Goal: Task Accomplishment & Management: Use online tool/utility

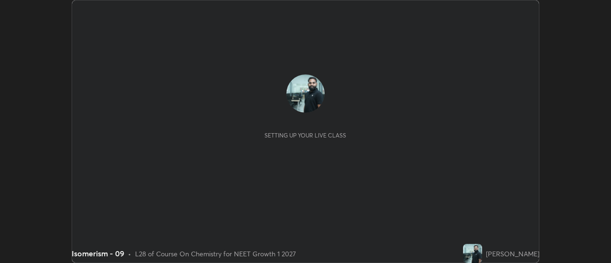
scroll to position [263, 611]
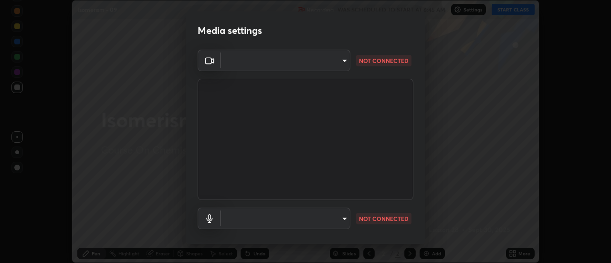
click at [345, 217] on body "Erase all Isomerism - 09 Recording WAS SCHEDULED TO START AT 6:45 AM Settings S…" at bounding box center [305, 131] width 611 height 263
type input "985e4b1f72fc3b9494b48cef3b79fe3b682f9ae0bb15c20acfe574fe2aaad349"
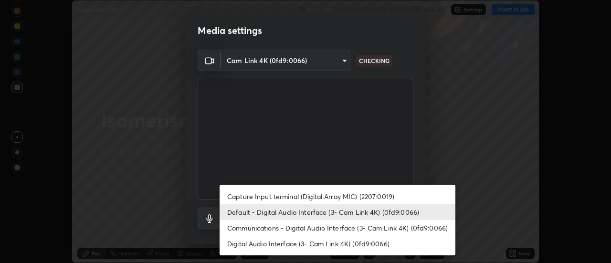
click at [358, 244] on li "Digital Audio Interface (3- Cam Link 4K) (0fd9:0066)" at bounding box center [338, 244] width 236 height 16
type input "43e4aca742f9233188ca9c86760f2c266500901f205967e4990b21238306e05c"
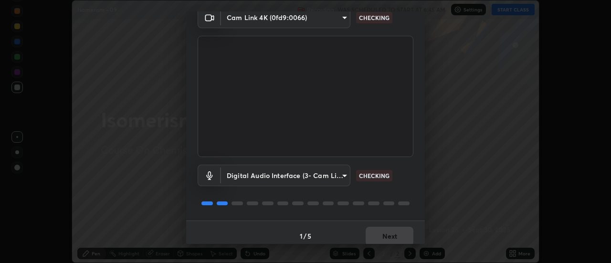
scroll to position [50, 0]
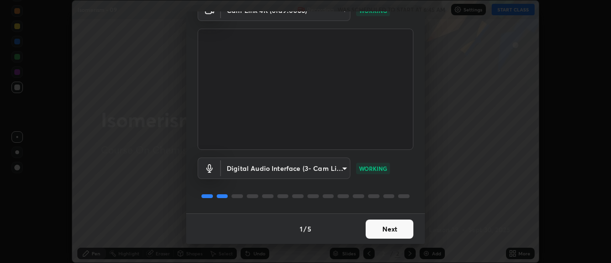
click at [390, 231] on button "Next" at bounding box center [390, 229] width 48 height 19
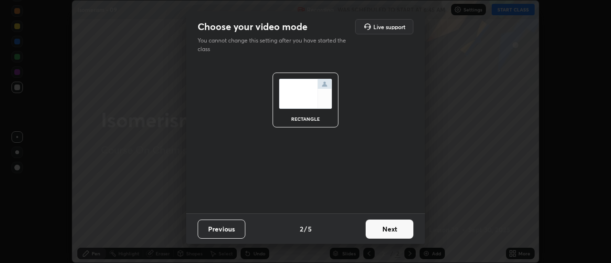
scroll to position [0, 0]
click at [394, 230] on button "Next" at bounding box center [390, 229] width 48 height 19
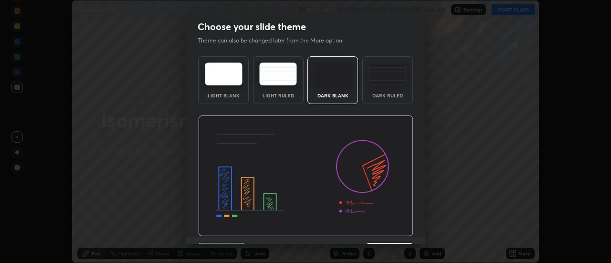
scroll to position [23, 0]
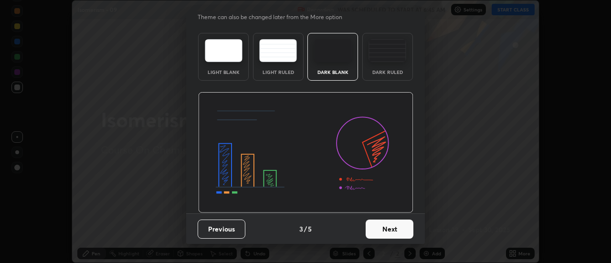
click at [401, 226] on button "Next" at bounding box center [390, 229] width 48 height 19
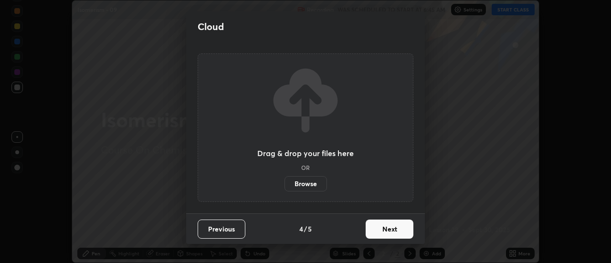
click at [401, 227] on button "Next" at bounding box center [390, 229] width 48 height 19
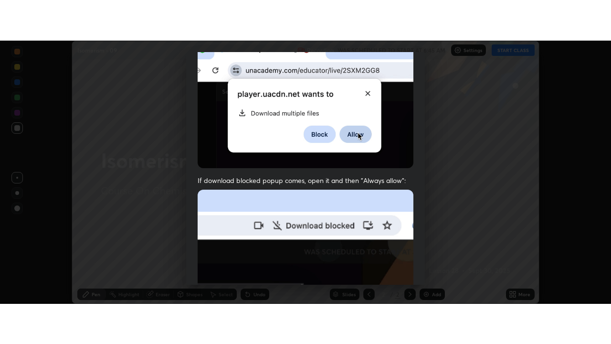
scroll to position [245, 0]
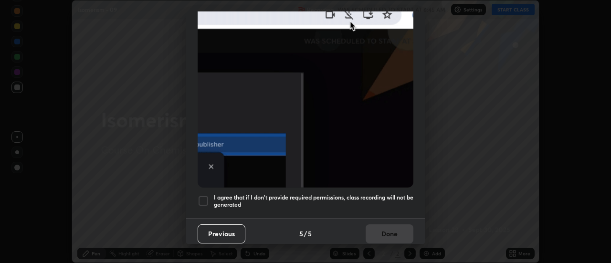
click at [367, 194] on h5 "I agree that if I don't provide required permissions, class recording will not …" at bounding box center [314, 201] width 200 height 15
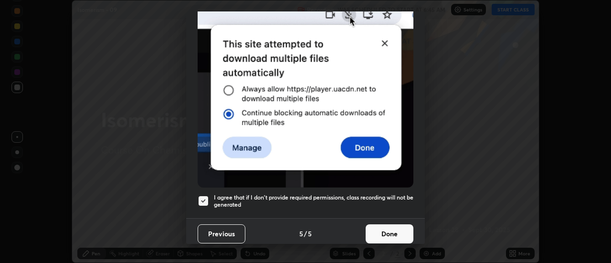
click at [380, 224] on button "Done" at bounding box center [390, 233] width 48 height 19
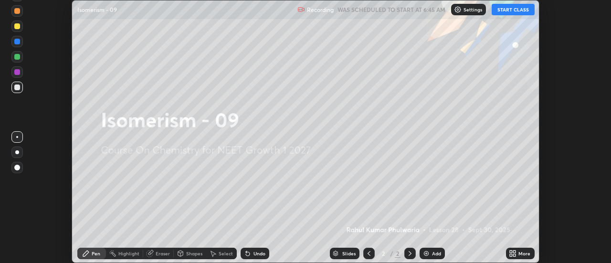
click at [516, 255] on icon at bounding box center [515, 255] width 2 height 2
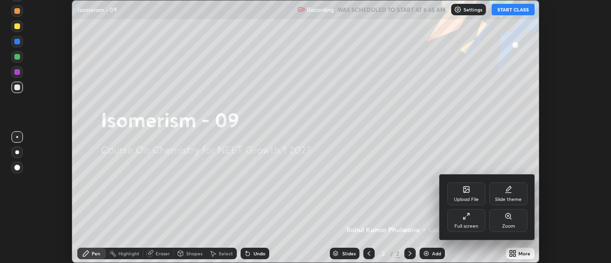
click at [467, 221] on div "Full screen" at bounding box center [466, 220] width 38 height 23
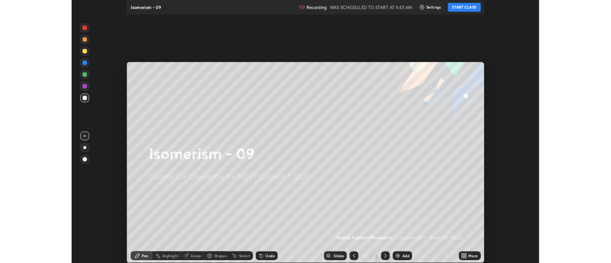
scroll to position [344, 611]
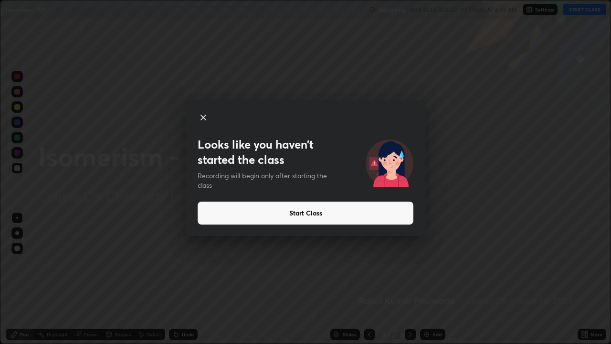
click at [359, 216] on button "Start Class" at bounding box center [306, 212] width 216 height 23
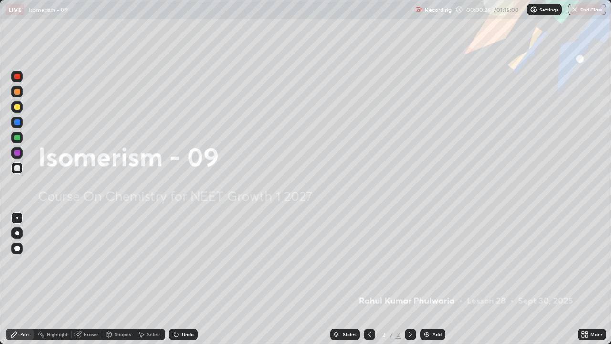
click at [431, 263] on div "Add" at bounding box center [432, 333] width 25 height 11
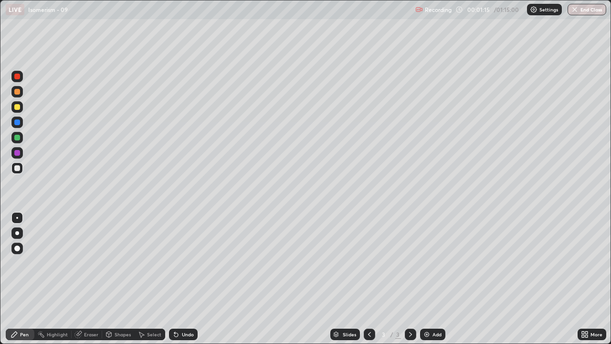
click at [89, 263] on div "Eraser" at bounding box center [91, 334] width 14 height 5
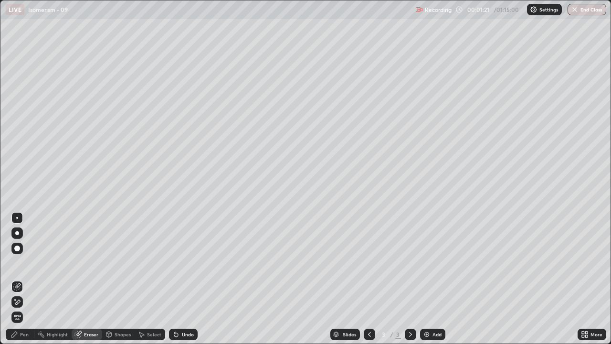
click at [24, 263] on div "Pen" at bounding box center [24, 334] width 9 height 5
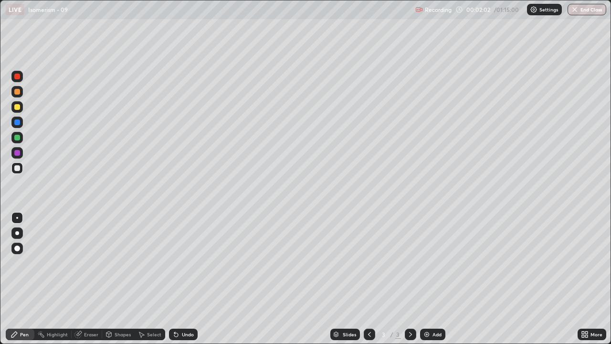
click at [182, 263] on div "Undo" at bounding box center [188, 334] width 12 height 5
click at [180, 263] on div "Undo" at bounding box center [183, 333] width 29 height 11
click at [84, 263] on div "Eraser" at bounding box center [87, 333] width 31 height 11
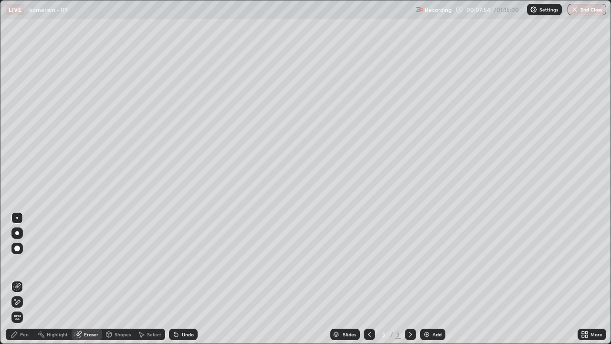
click at [26, 263] on div "Pen" at bounding box center [24, 334] width 9 height 5
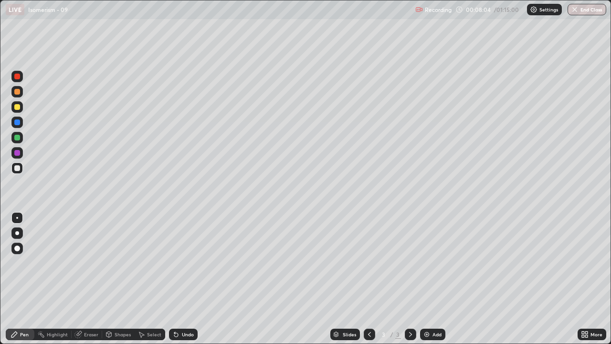
click at [17, 108] on div at bounding box center [17, 107] width 6 height 6
click at [17, 169] on div at bounding box center [17, 168] width 6 height 6
click at [175, 263] on icon at bounding box center [176, 335] width 4 height 4
click at [187, 263] on div "Undo" at bounding box center [188, 334] width 12 height 5
click at [425, 263] on img at bounding box center [427, 334] width 8 height 8
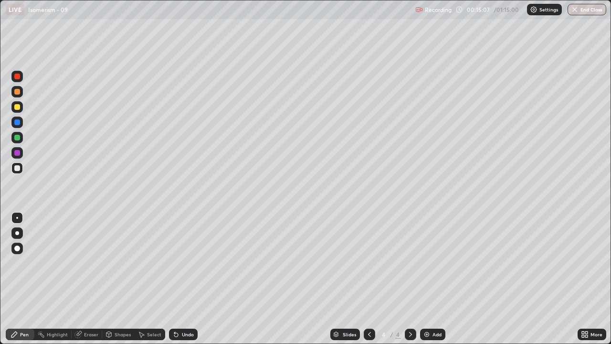
click at [15, 109] on div at bounding box center [17, 107] width 6 height 6
click at [17, 168] on div at bounding box center [17, 168] width 6 height 6
click at [85, 263] on div "Eraser" at bounding box center [87, 333] width 31 height 11
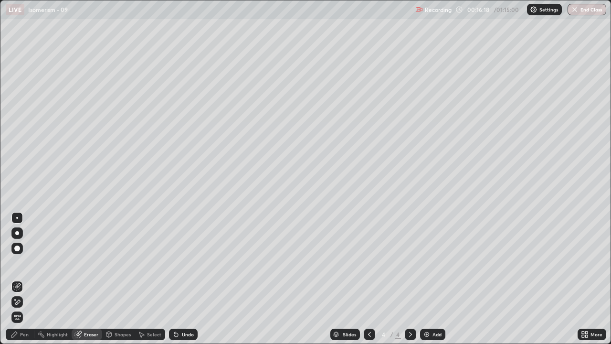
click at [21, 263] on div "Pen" at bounding box center [24, 334] width 9 height 5
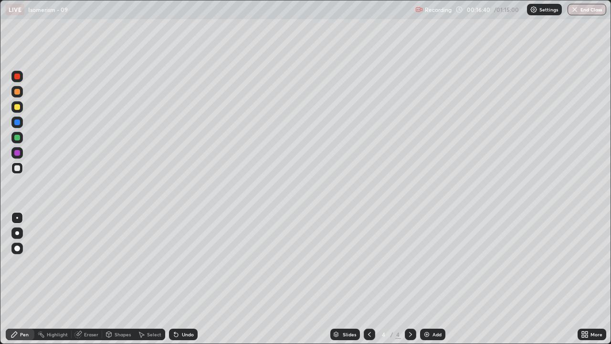
click at [15, 109] on div at bounding box center [17, 107] width 6 height 6
click at [169, 263] on div "Undo" at bounding box center [181, 334] width 32 height 19
click at [15, 168] on div at bounding box center [17, 168] width 6 height 6
click at [425, 263] on img at bounding box center [427, 334] width 8 height 8
click at [89, 263] on div "Eraser" at bounding box center [87, 333] width 31 height 11
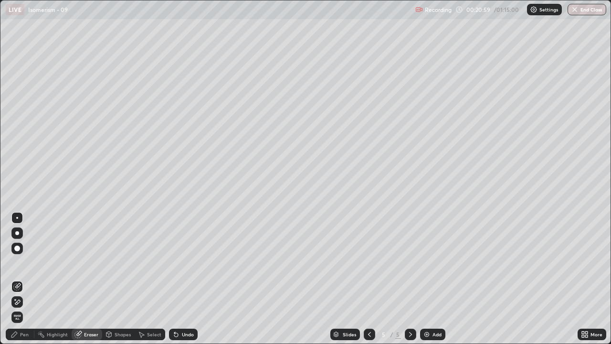
click at [24, 263] on div "Pen" at bounding box center [24, 334] width 9 height 5
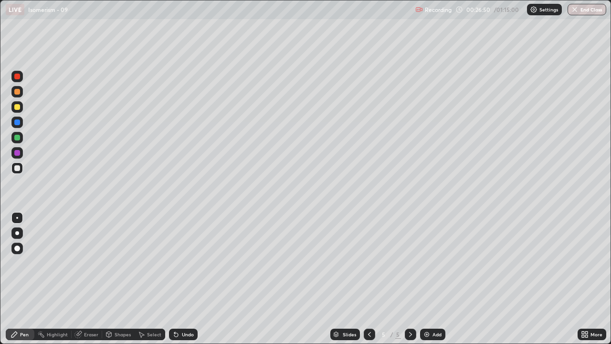
click at [427, 263] on img at bounding box center [427, 334] width 8 height 8
click at [366, 263] on icon at bounding box center [370, 334] width 8 height 8
click at [368, 263] on icon at bounding box center [370, 334] width 8 height 8
click at [369, 263] on icon at bounding box center [369, 334] width 3 height 5
click at [410, 263] on icon at bounding box center [410, 334] width 3 height 5
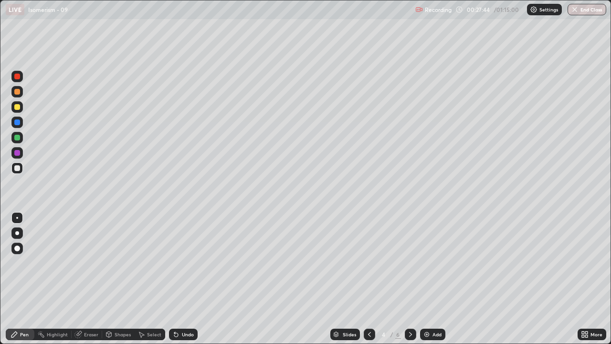
click at [411, 263] on icon at bounding box center [411, 334] width 8 height 8
click at [19, 106] on div at bounding box center [17, 107] width 6 height 6
click at [17, 169] on div at bounding box center [17, 168] width 6 height 6
click at [15, 106] on div at bounding box center [17, 107] width 6 height 6
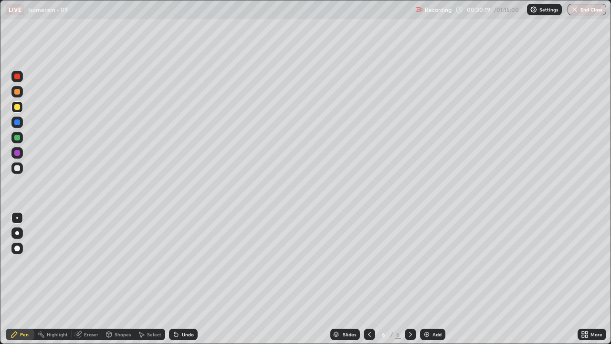
click at [17, 170] on div at bounding box center [17, 168] width 6 height 6
click at [428, 263] on img at bounding box center [427, 334] width 8 height 8
click at [16, 169] on div at bounding box center [17, 168] width 6 height 6
click at [17, 108] on div at bounding box center [17, 107] width 6 height 6
click at [15, 93] on div at bounding box center [17, 92] width 6 height 6
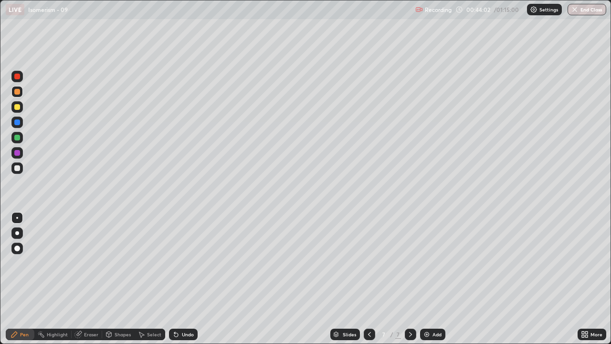
click at [15, 107] on div at bounding box center [17, 107] width 6 height 6
click at [17, 166] on div at bounding box center [17, 168] width 6 height 6
click at [427, 263] on img at bounding box center [427, 334] width 8 height 8
click at [88, 263] on div "Eraser" at bounding box center [91, 334] width 14 height 5
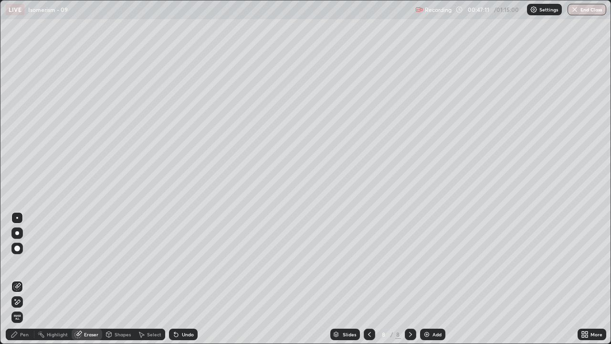
click at [27, 263] on div "Pen" at bounding box center [24, 334] width 9 height 5
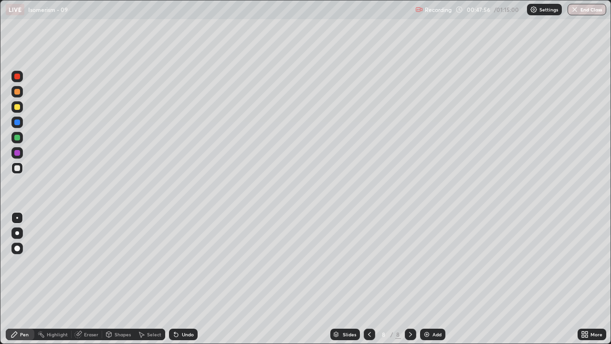
click at [16, 110] on div at bounding box center [16, 106] width 11 height 11
click at [429, 263] on img at bounding box center [427, 334] width 8 height 8
click at [179, 263] on icon at bounding box center [176, 334] width 8 height 8
click at [16, 169] on div at bounding box center [17, 168] width 6 height 6
click at [86, 263] on div "Eraser" at bounding box center [91, 334] width 14 height 5
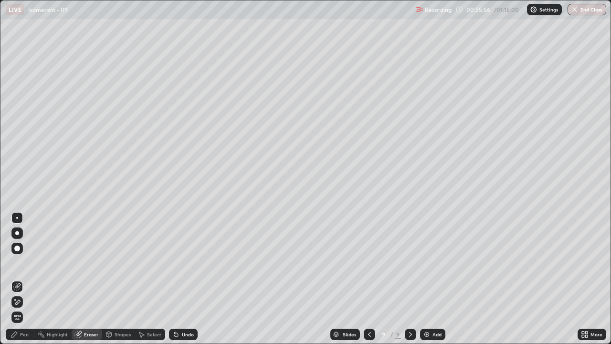
click at [29, 263] on div "Pen" at bounding box center [20, 333] width 29 height 11
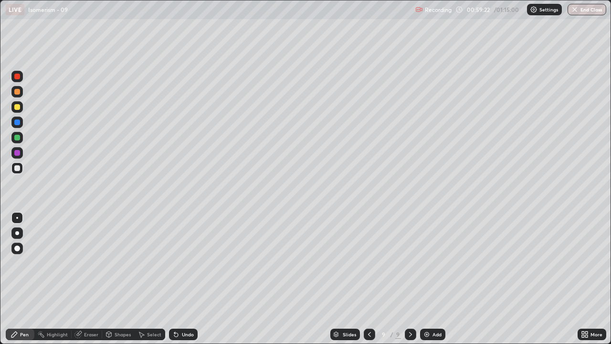
click at [427, 263] on img at bounding box center [427, 334] width 8 height 8
click at [14, 109] on div at bounding box center [16, 106] width 11 height 11
click at [368, 263] on icon at bounding box center [369, 334] width 8 height 8
click at [369, 263] on icon at bounding box center [369, 334] width 8 height 8
click at [368, 263] on icon at bounding box center [369, 334] width 8 height 8
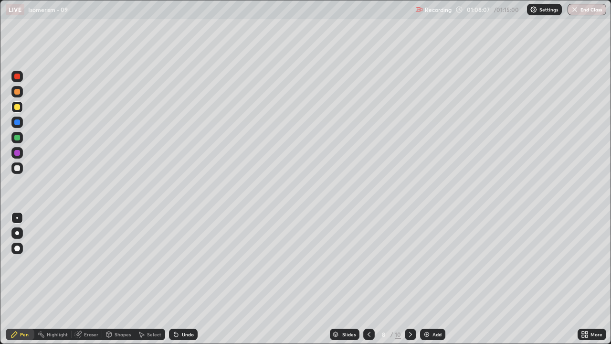
click at [368, 263] on icon at bounding box center [369, 334] width 8 height 8
click at [372, 263] on div at bounding box center [368, 333] width 11 height 11
click at [373, 263] on div at bounding box center [368, 333] width 11 height 11
click at [370, 263] on div at bounding box center [368, 333] width 11 height 11
click at [369, 263] on div at bounding box center [368, 334] width 11 height 19
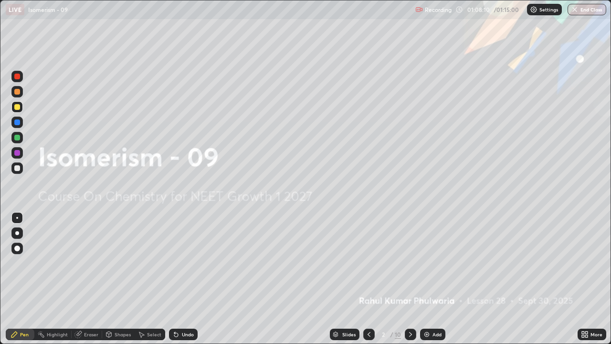
click at [410, 263] on icon at bounding box center [411, 334] width 8 height 8
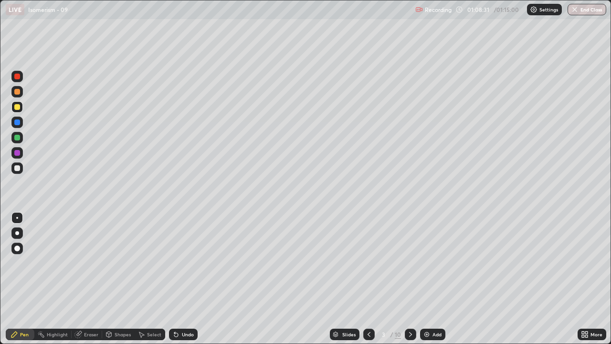
click at [410, 263] on icon at bounding box center [411, 334] width 8 height 8
click at [411, 263] on icon at bounding box center [411, 334] width 8 height 8
click at [410, 263] on icon at bounding box center [411, 334] width 8 height 8
click at [411, 263] on icon at bounding box center [411, 334] width 8 height 8
click at [410, 263] on icon at bounding box center [411, 334] width 8 height 8
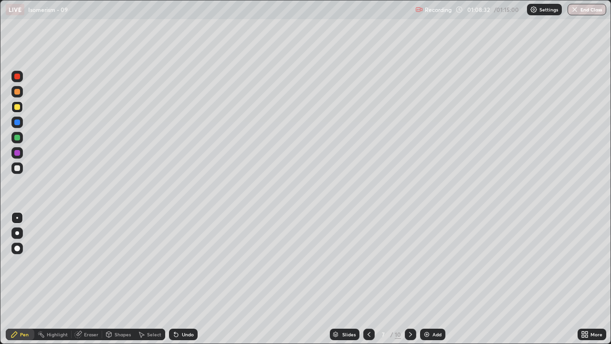
click at [409, 263] on icon at bounding box center [410, 334] width 3 height 5
click at [410, 263] on icon at bounding box center [411, 334] width 8 height 8
click at [16, 168] on div at bounding box center [17, 168] width 6 height 6
click at [592, 9] on button "End Class" at bounding box center [588, 9] width 38 height 11
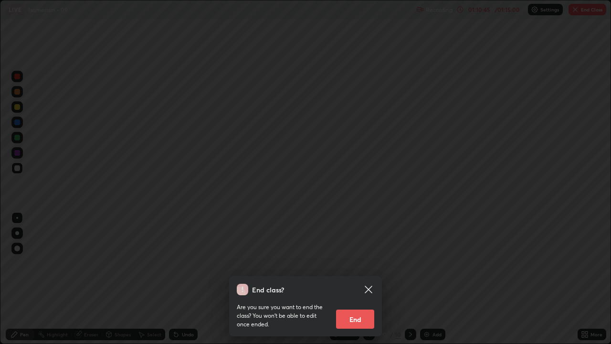
click at [359, 263] on button "End" at bounding box center [355, 318] width 38 height 19
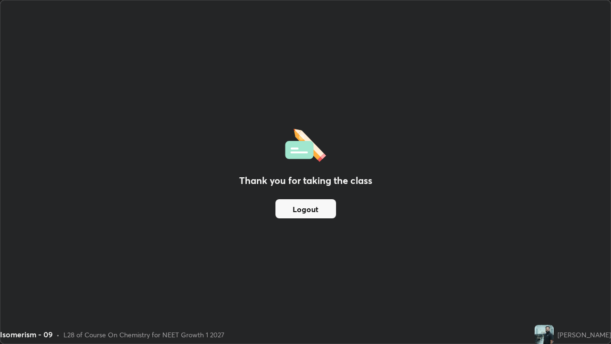
click at [324, 210] on button "Logout" at bounding box center [305, 208] width 61 height 19
click at [321, 210] on button "Logout" at bounding box center [305, 208] width 61 height 19
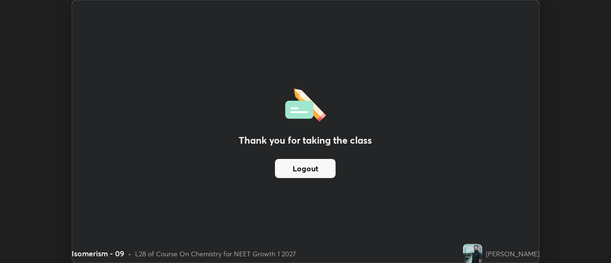
scroll to position [47473, 47125]
